Goal: Find specific page/section

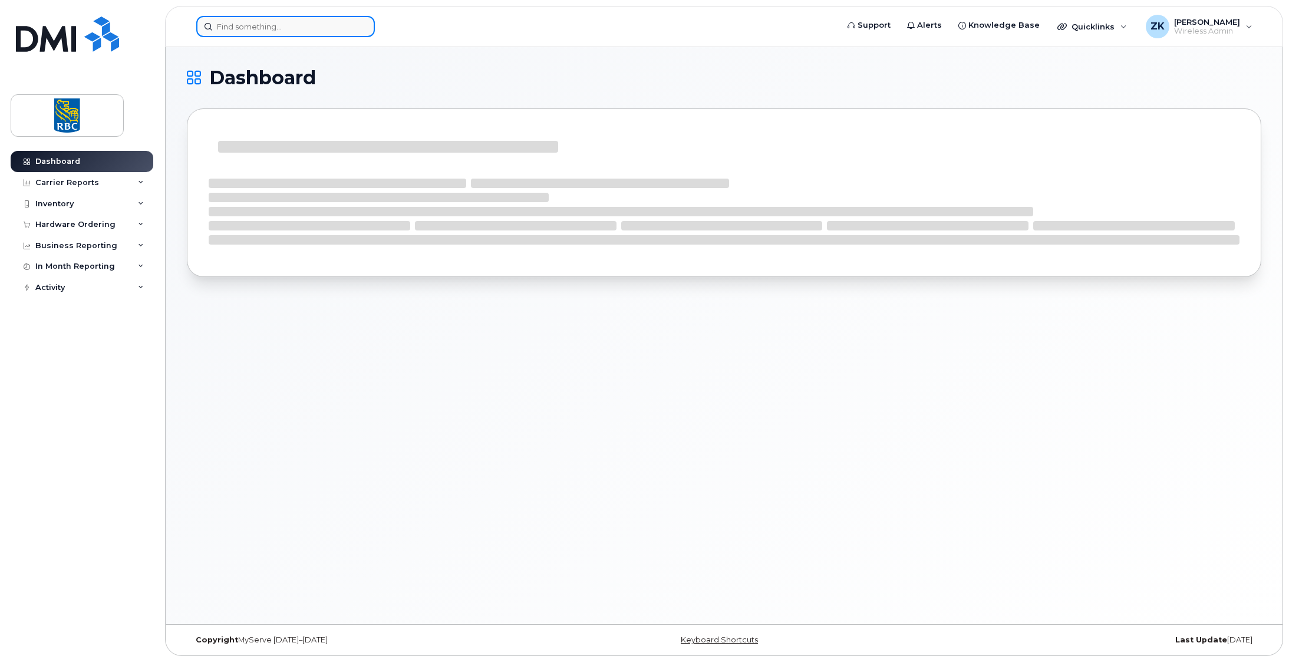
click at [272, 22] on input at bounding box center [285, 26] width 179 height 21
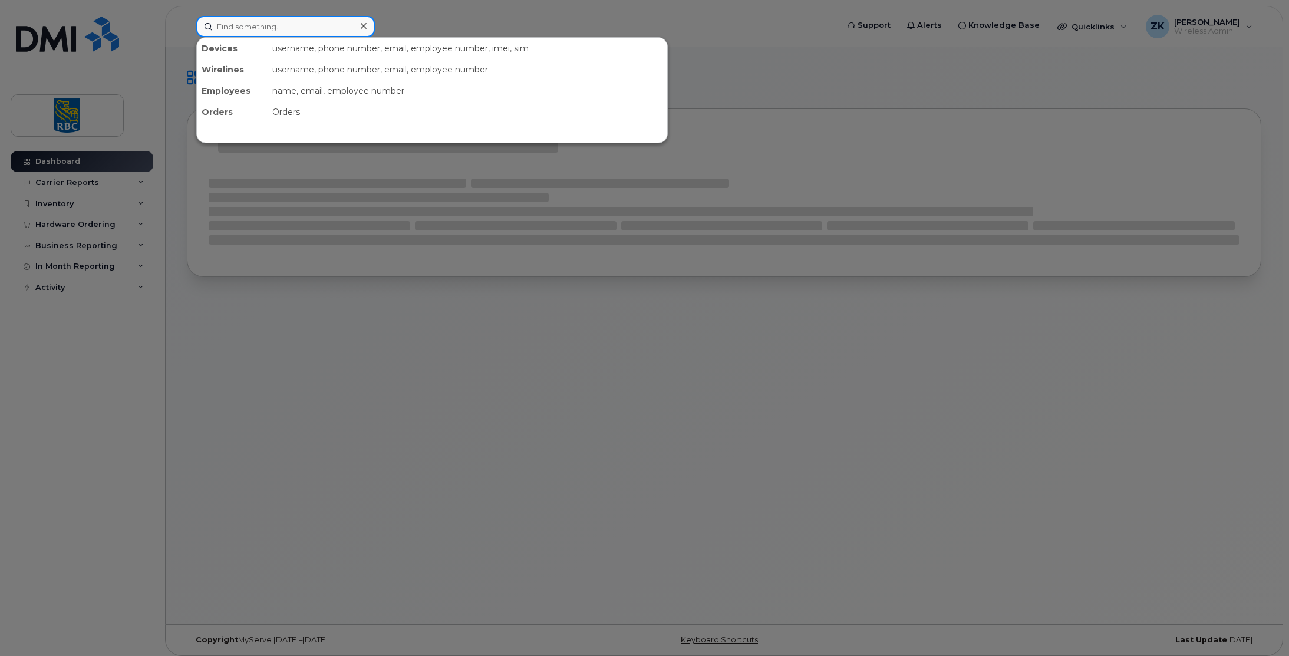
paste input "2049052649"
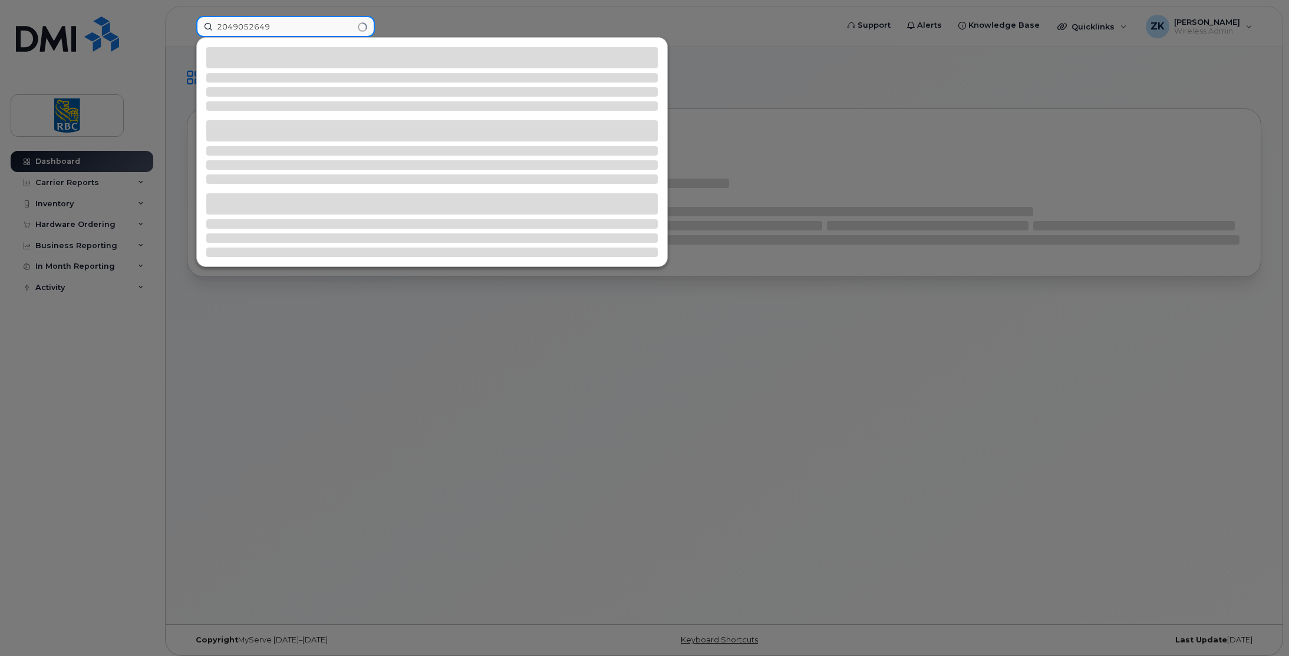
type input "2049052649"
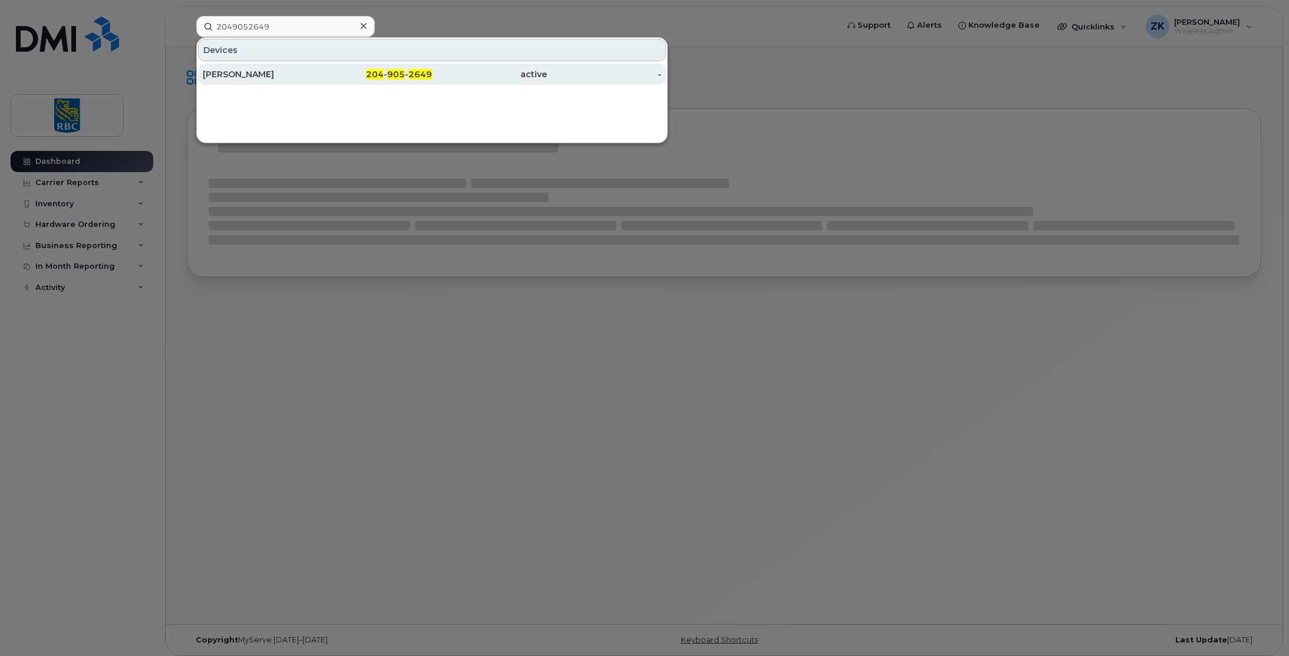
click at [421, 73] on span "2649" at bounding box center [420, 74] width 24 height 11
